Goal: Information Seeking & Learning: Learn about a topic

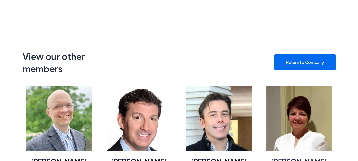
scroll to position [318, 0]
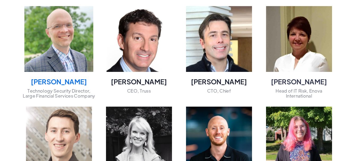
click at [71, 68] on img at bounding box center [58, 39] width 69 height 69
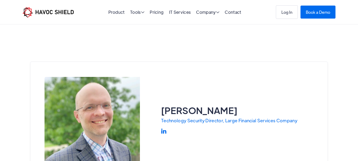
drag, startPoint x: 214, startPoint y: 108, endPoint x: 220, endPoint y: 107, distance: 5.9
click at [220, 107] on h1 "[PERSON_NAME]" at bounding box center [229, 110] width 136 height 12
click at [187, 110] on h1 "[PERSON_NAME]" at bounding box center [229, 110] width 136 height 12
drag, startPoint x: 187, startPoint y: 110, endPoint x: 180, endPoint y: 123, distance: 14.4
click at [182, 117] on div "[PERSON_NAME] Technology Security Director, Large Financial Services Company  …" at bounding box center [229, 124] width 136 height 41
